Goal: Complete application form: Complete application form

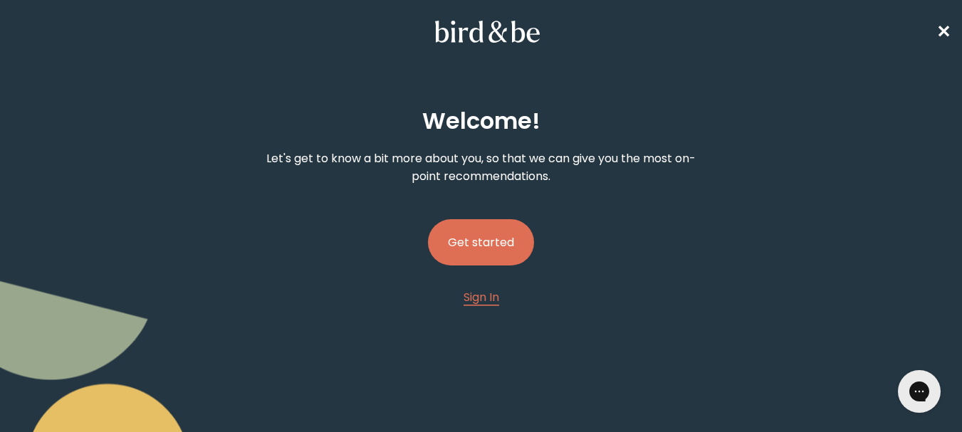
click at [489, 241] on button "Get started" at bounding box center [481, 242] width 106 height 46
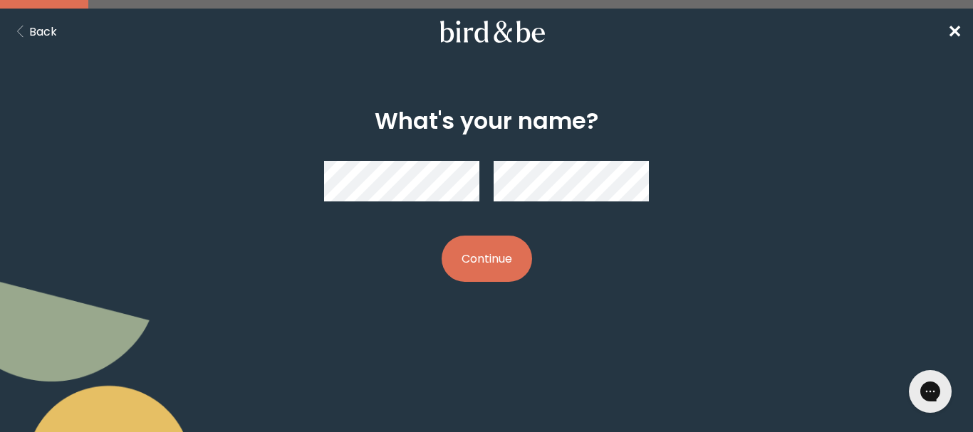
click at [502, 258] on button "Continue" at bounding box center [486, 259] width 90 height 46
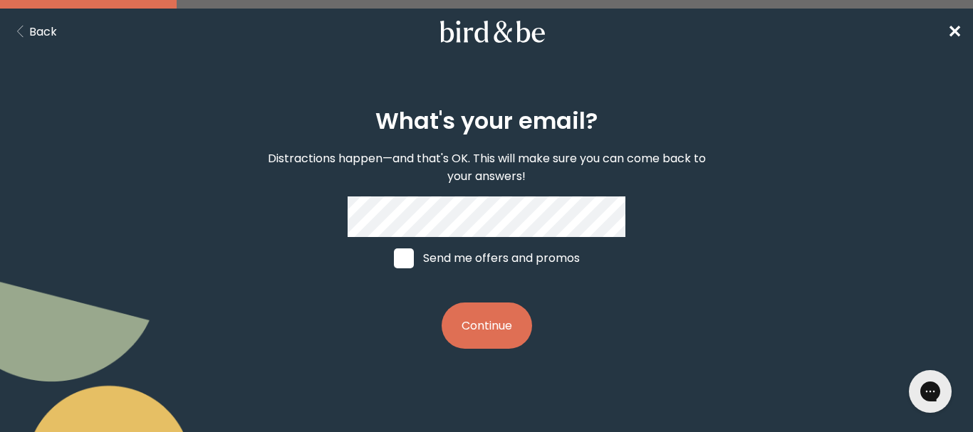
click at [667, 254] on div "What's your email? Distractions happen—and that's OK. This will make sure you c…" at bounding box center [487, 228] width 464 height 287
click at [473, 333] on button "Continue" at bounding box center [486, 326] width 90 height 46
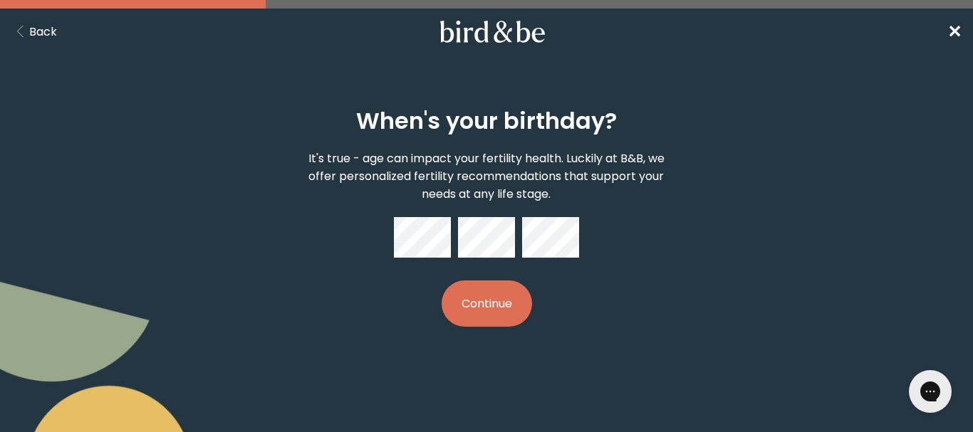
click at [519, 311] on button "Continue" at bounding box center [486, 304] width 90 height 46
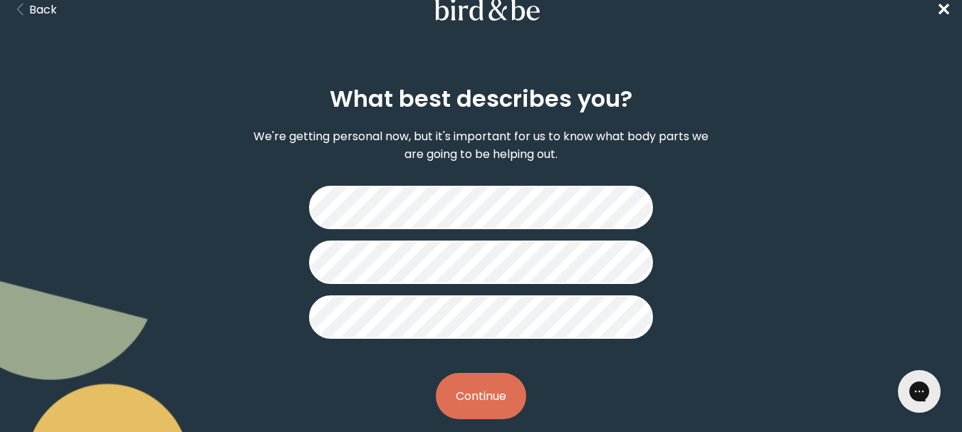
scroll to position [43, 0]
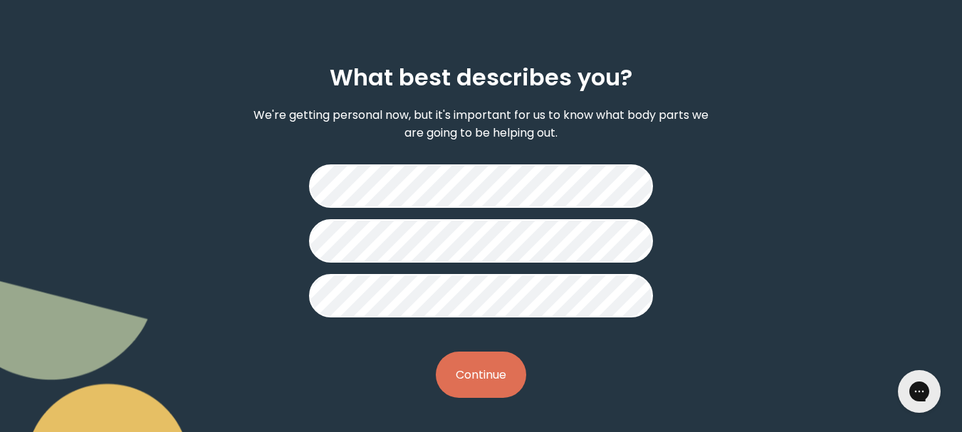
click at [493, 366] on button "Continue" at bounding box center [481, 375] width 90 height 46
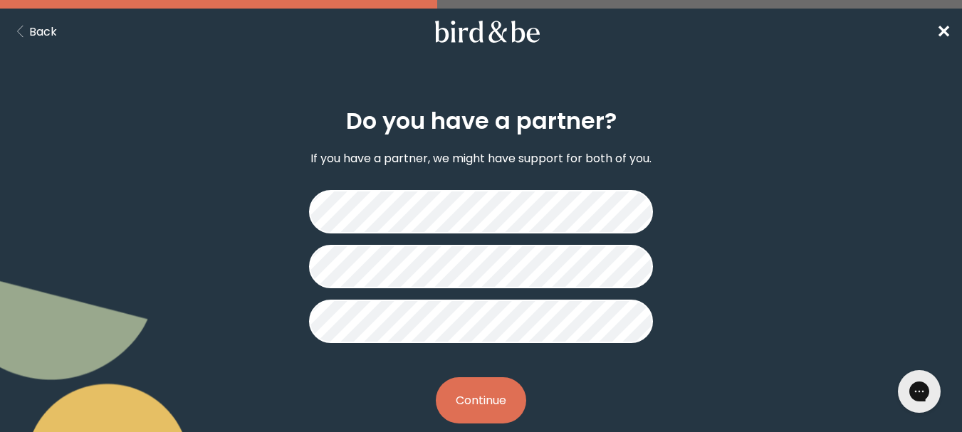
click at [503, 406] on button "Continue" at bounding box center [481, 400] width 90 height 46
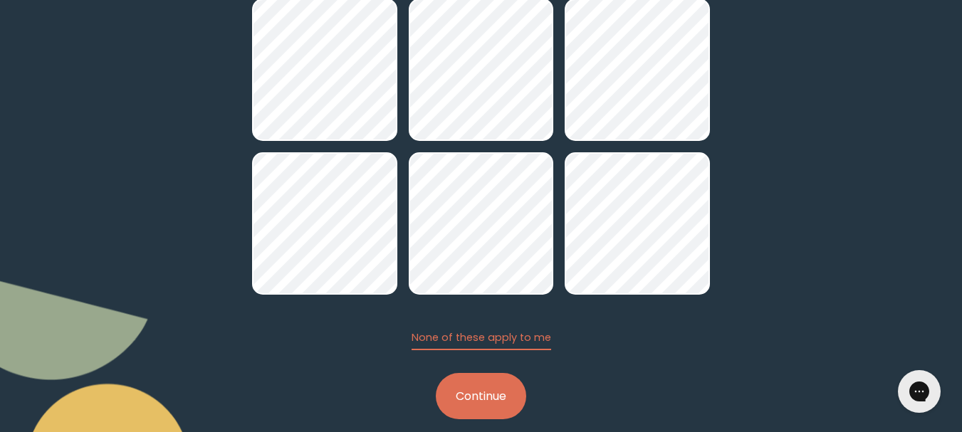
scroll to position [202, 0]
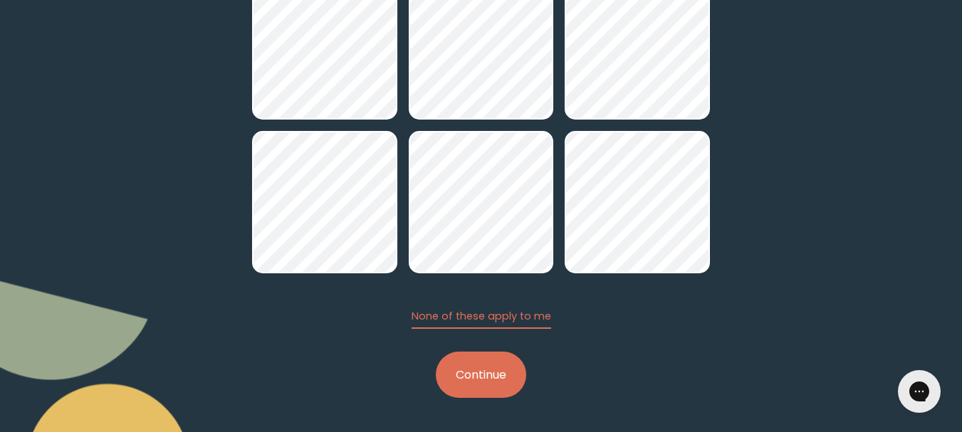
click at [485, 362] on button "Continue" at bounding box center [481, 375] width 90 height 46
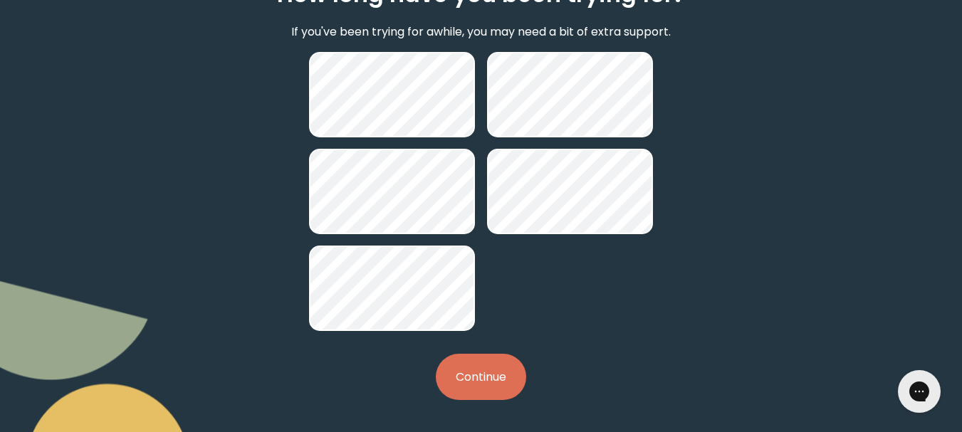
scroll to position [129, 0]
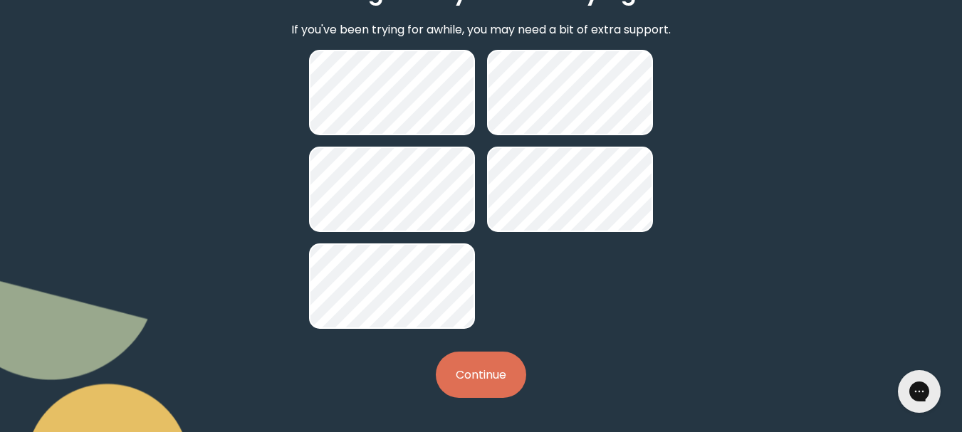
click at [498, 368] on button "Continue" at bounding box center [481, 375] width 90 height 46
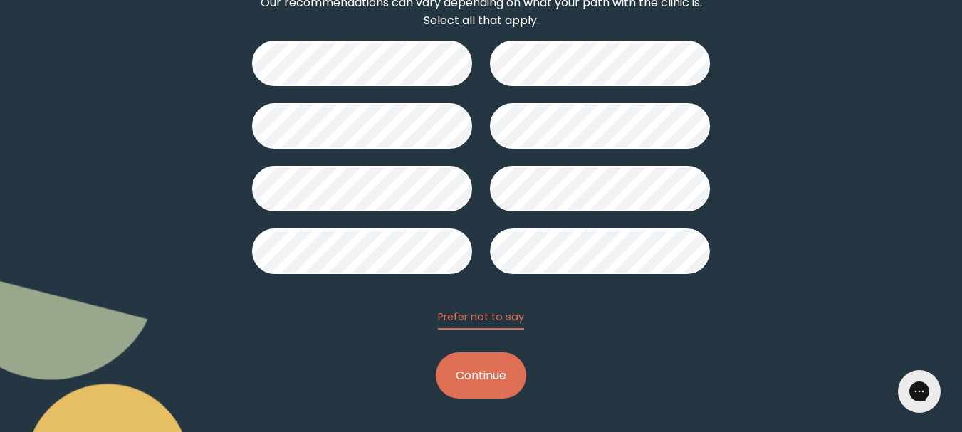
scroll to position [157, 0]
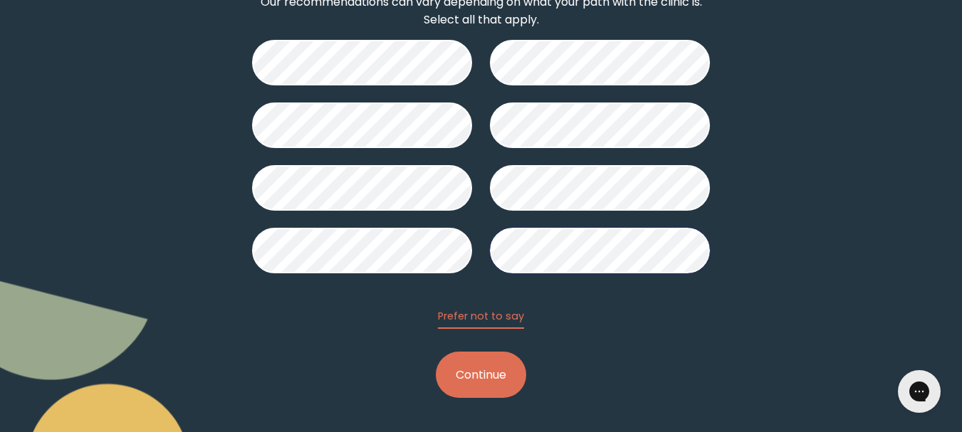
click at [495, 377] on button "Continue" at bounding box center [481, 375] width 90 height 46
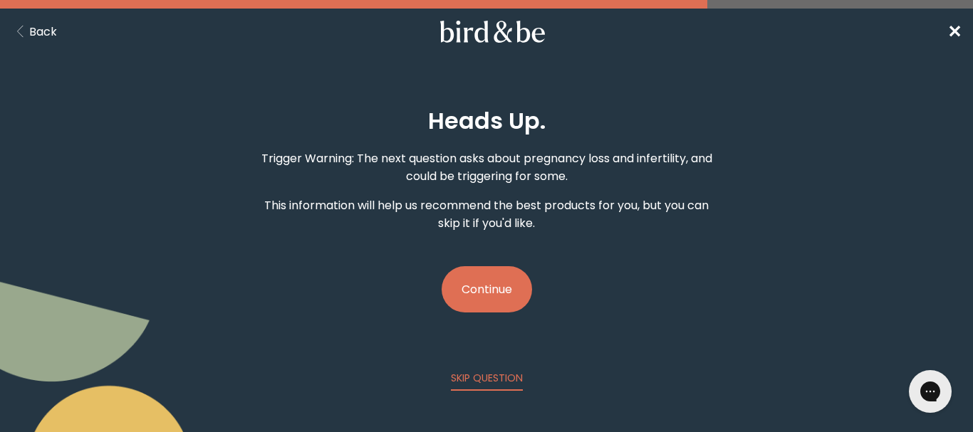
click at [478, 283] on button "Continue" at bounding box center [486, 289] width 90 height 46
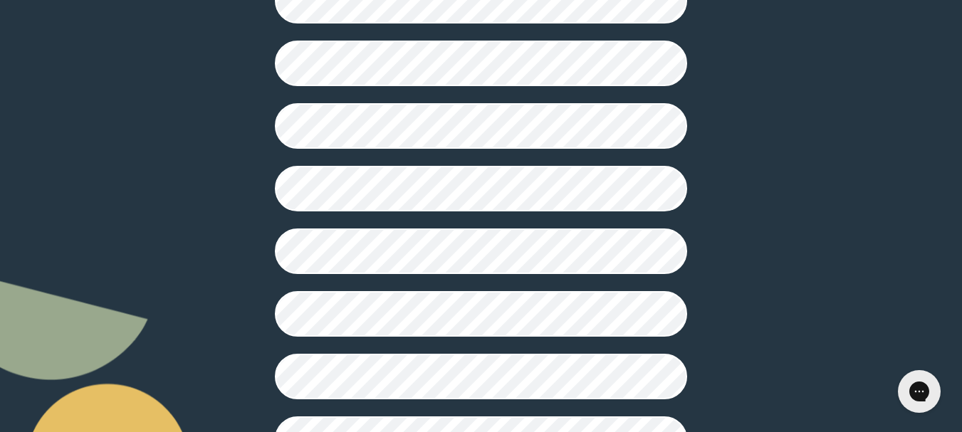
scroll to position [427, 0]
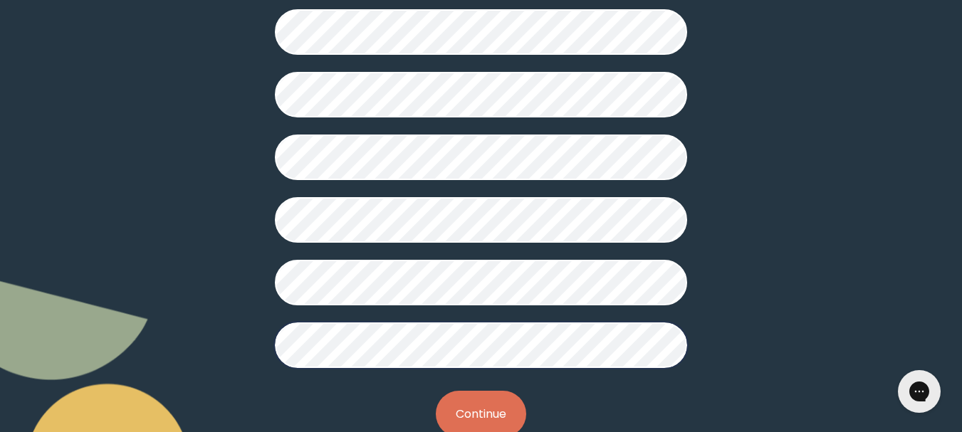
click at [509, 409] on button "Continue" at bounding box center [481, 414] width 90 height 46
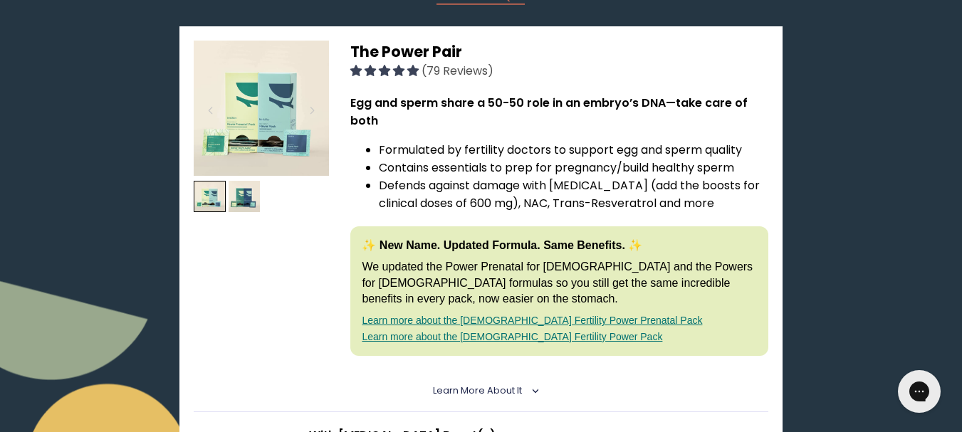
scroll to position [214, 0]
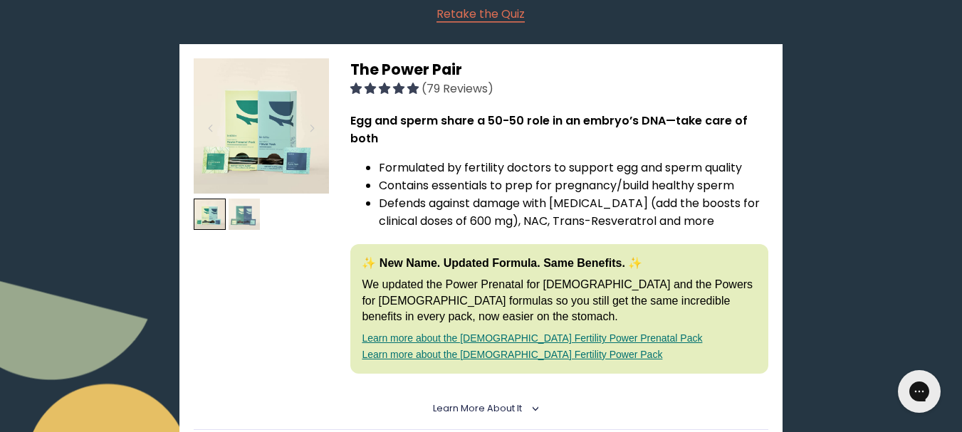
click at [238, 215] on img at bounding box center [245, 215] width 32 height 32
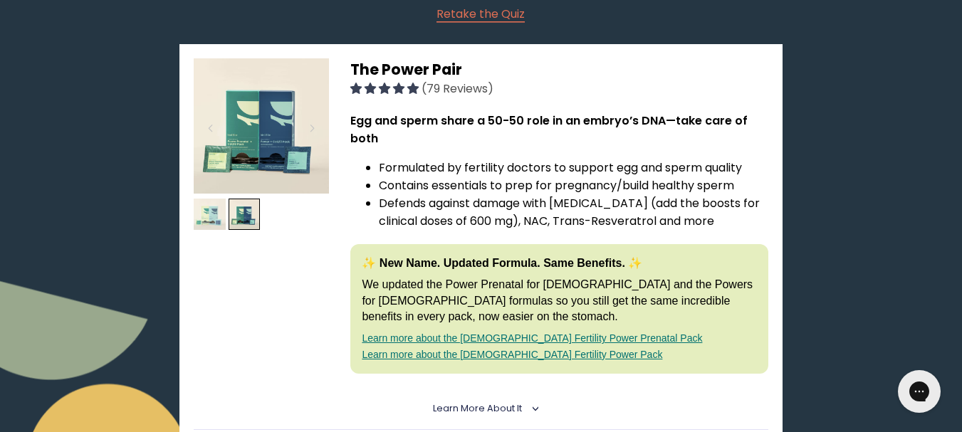
click at [209, 216] on img at bounding box center [210, 215] width 32 height 32
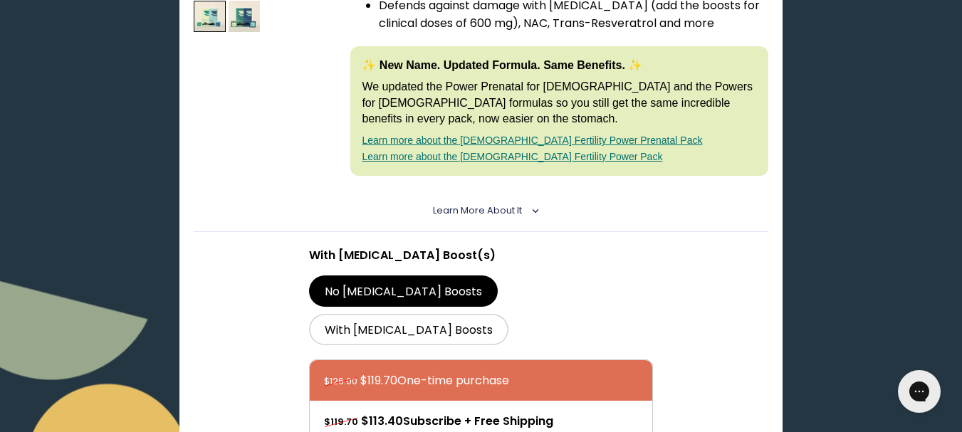
scroll to position [854, 0]
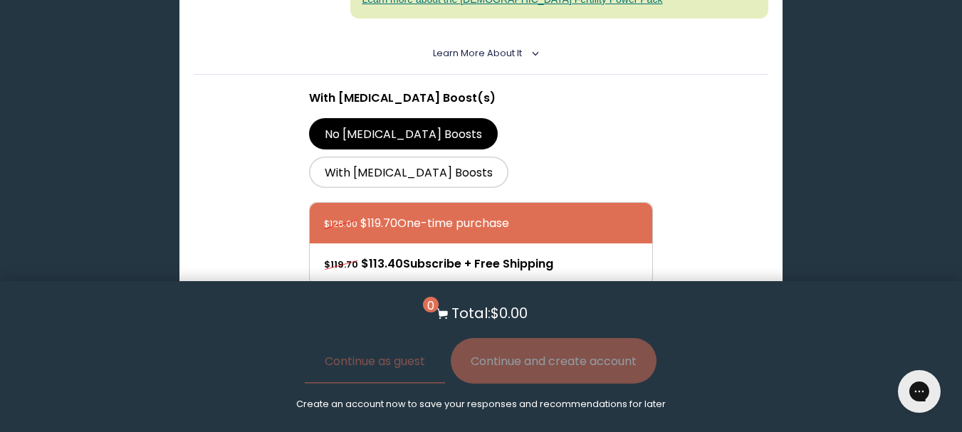
scroll to position [214, 0]
